Goal: Navigation & Orientation: Go to known website

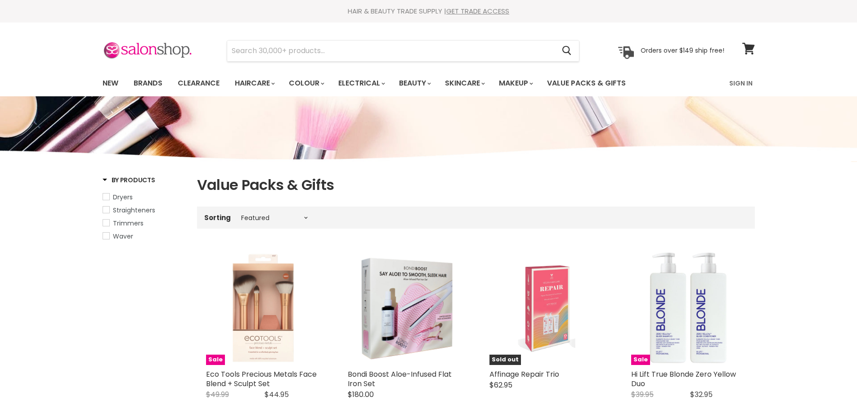
select select "manual"
click at [156, 51] on img at bounding box center [148, 50] width 90 height 19
